Goal: Information Seeking & Learning: Learn about a topic

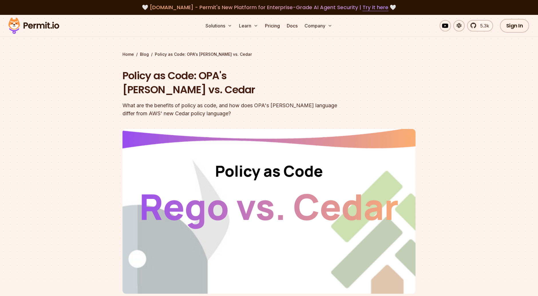
scroll to position [197, 0]
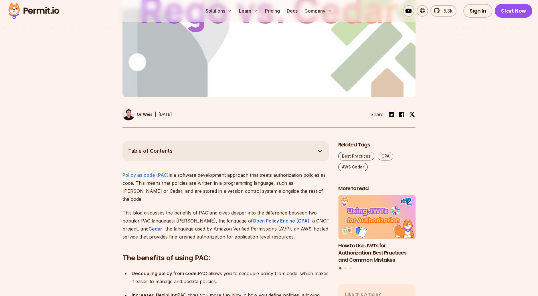
click at [159, 172] on strong "Policy as code (PAC)" at bounding box center [146, 175] width 46 height 6
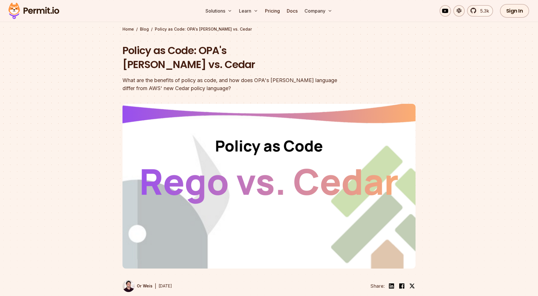
scroll to position [25, 0]
click at [289, 50] on h1 "Policy as Code: OPA's [PERSON_NAME] vs. Cedar" at bounding box center [233, 58] width 220 height 28
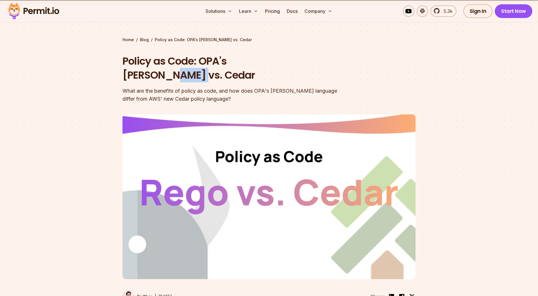
scroll to position [186, 0]
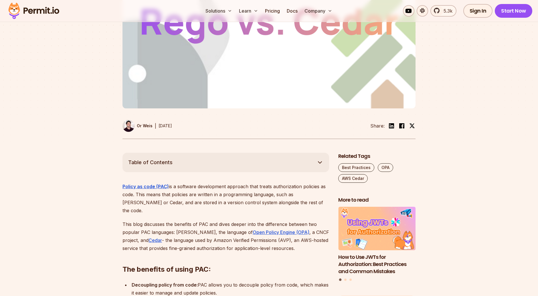
click at [103, 129] on div at bounding box center [269, 47] width 538 height 210
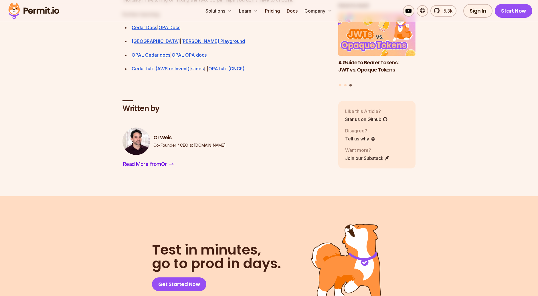
scroll to position [1785, 0]
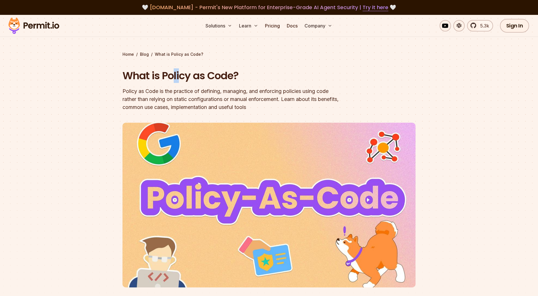
drag, startPoint x: 175, startPoint y: 73, endPoint x: 177, endPoint y: 76, distance: 3.4
click at [177, 76] on h1 "What is Policy as Code?" at bounding box center [233, 76] width 220 height 14
drag, startPoint x: 177, startPoint y: 76, endPoint x: 213, endPoint y: 78, distance: 36.2
click at [213, 78] on h1 "What is Policy as Code?" at bounding box center [233, 76] width 220 height 14
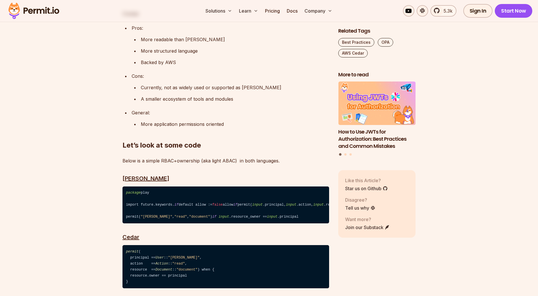
scroll to position [1253, 0]
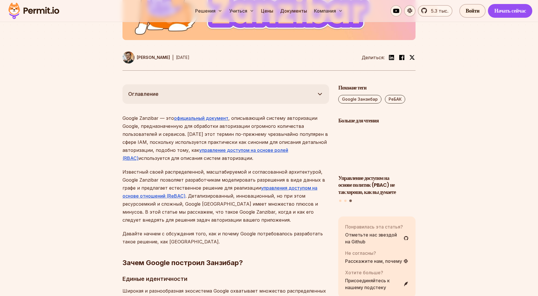
scroll to position [341, 0]
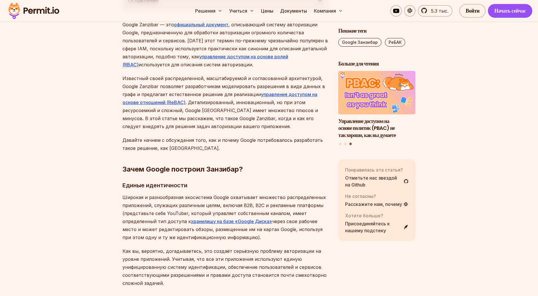
click at [127, 25] on font "Google Zanzibar — это" at bounding box center [149, 25] width 52 height 6
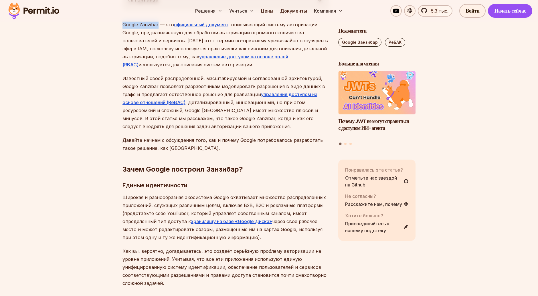
drag, startPoint x: 127, startPoint y: 25, endPoint x: 141, endPoint y: 25, distance: 13.7
click at [141, 25] on font "Google Zanzibar — это" at bounding box center [149, 25] width 52 height 6
copy font "Google Zanzibar"
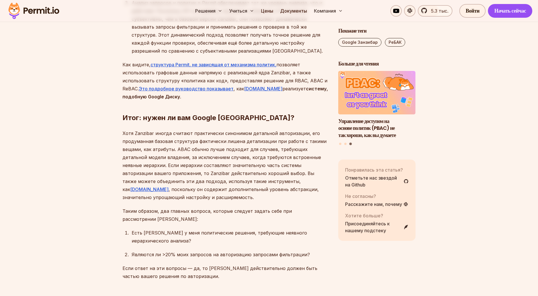
scroll to position [3203, 0]
